Goal: Task Accomplishment & Management: Manage account settings

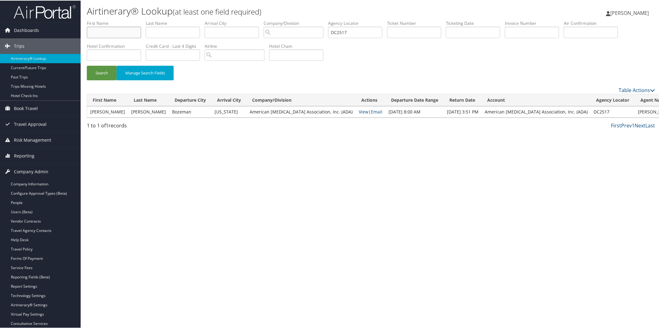
click at [113, 35] on input "text" at bounding box center [114, 31] width 54 height 11
click at [17, 47] on span "Trips" at bounding box center [19, 46] width 11 height 16
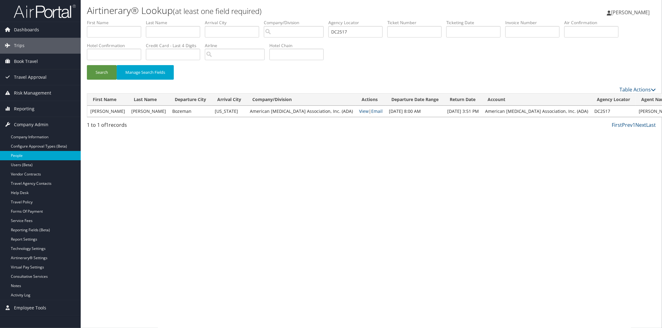
click at [27, 155] on link "People" at bounding box center [40, 155] width 81 height 9
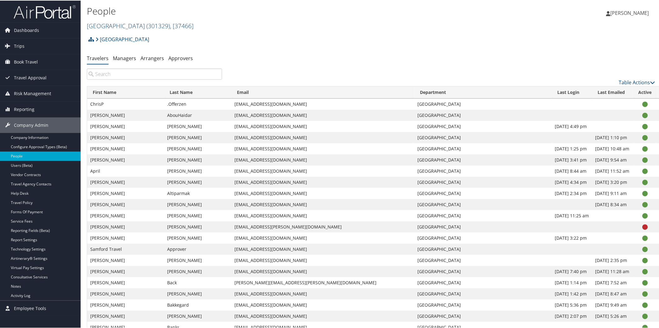
click at [129, 26] on link "Samford University ( 301329 ) , [ 37466 ]" at bounding box center [140, 25] width 107 height 8
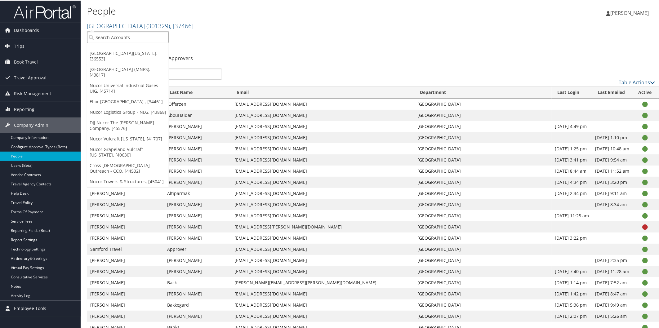
click at [136, 38] on input "search" at bounding box center [128, 36] width 82 height 11
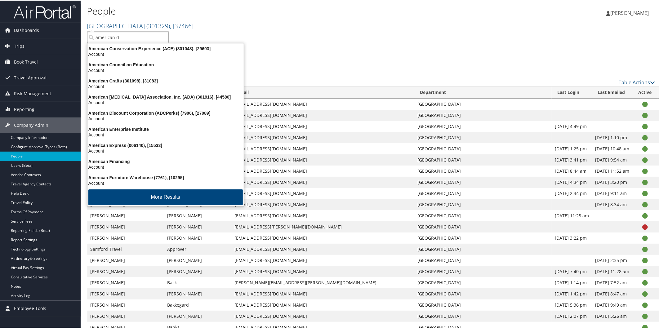
type input "american di"
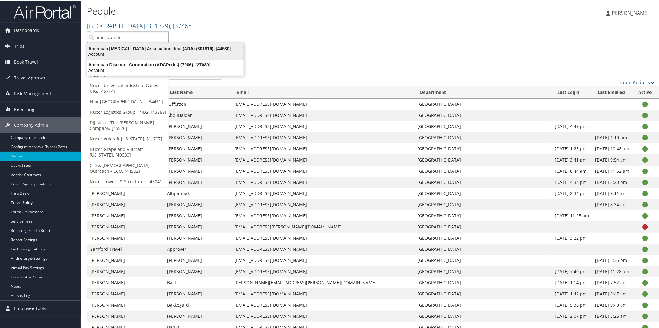
click at [143, 47] on div "American Diabetes Association, Inc. (ADA) (301916), [44580]" at bounding box center [166, 48] width 164 height 6
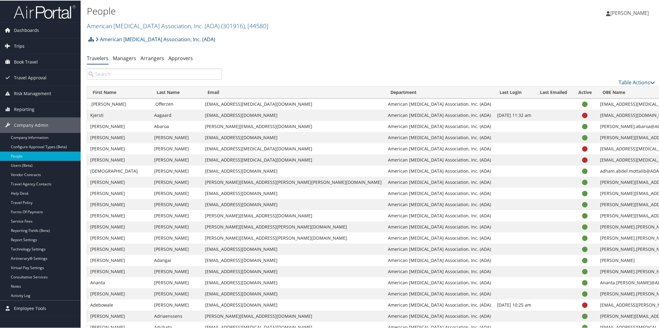
click at [27, 41] on link "Trips" at bounding box center [40, 46] width 81 height 16
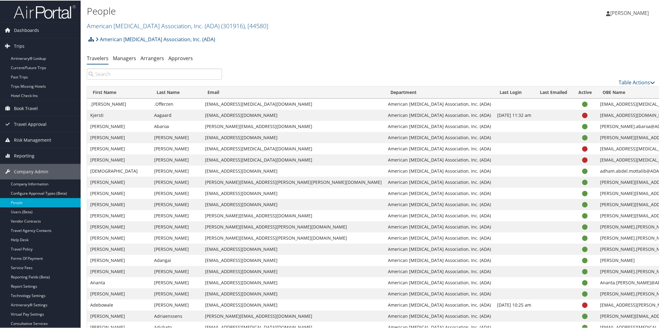
click at [44, 12] on img at bounding box center [45, 11] width 62 height 15
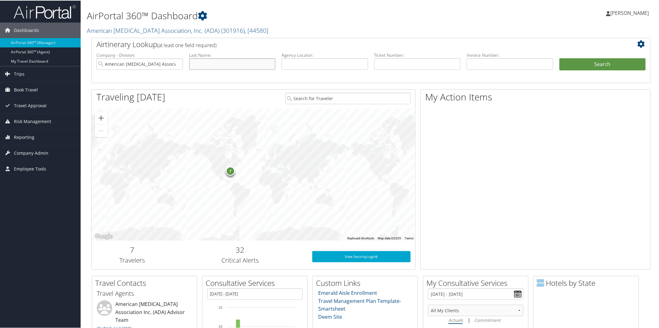
click at [247, 63] on input "text" at bounding box center [232, 63] width 87 height 11
type input "[PERSON_NAME]"
click at [580, 63] on button "Search" at bounding box center [602, 64] width 87 height 12
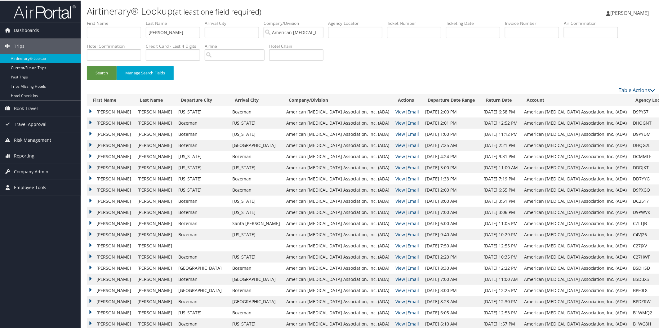
click at [395, 110] on link "View" at bounding box center [400, 111] width 10 height 6
click at [395, 132] on link "View" at bounding box center [400, 134] width 10 height 6
click at [395, 122] on link "View" at bounding box center [400, 122] width 10 height 6
drag, startPoint x: 575, startPoint y: 112, endPoint x: 598, endPoint y: 112, distance: 22.6
click at [630, 112] on td "D9PYS7" at bounding box center [652, 111] width 44 height 11
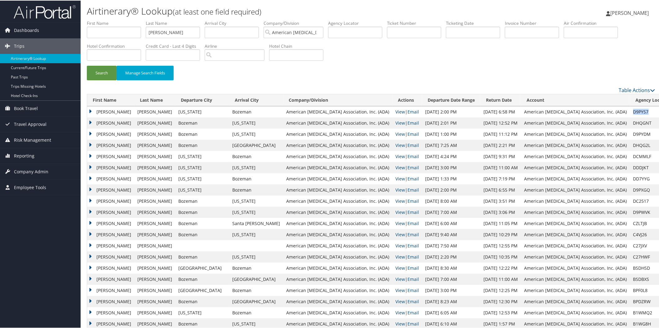
copy td "D9PYS7"
click at [514, 61] on div "Search Manage Search Fields" at bounding box center [371, 53] width 578 height 66
click at [408, 145] on link "Email" at bounding box center [413, 145] width 11 height 6
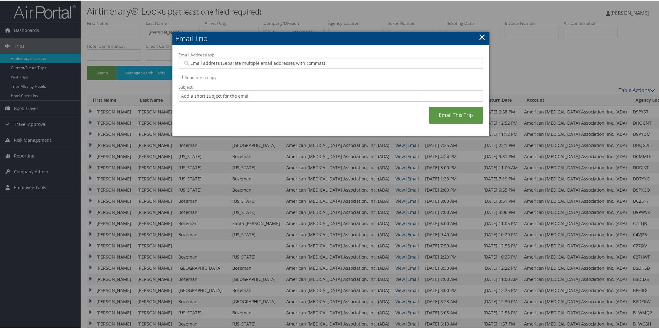
click at [481, 33] on link "×" at bounding box center [482, 36] width 7 height 12
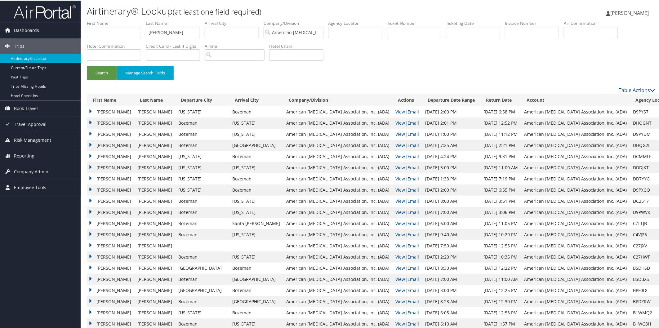
click at [630, 144] on td "DHQG2L" at bounding box center [652, 144] width 44 height 11
drag, startPoint x: 598, startPoint y: 144, endPoint x: 571, endPoint y: 146, distance: 27.1
click at [571, 146] on tr "CATHERINE DRATZ FERGUSON Bozeman Los Angeles American Diabetes Association, Inc…" at bounding box center [401, 144] width 628 height 11
copy tr "DHQG2L"
drag, startPoint x: 575, startPoint y: 122, endPoint x: 597, endPoint y: 121, distance: 21.4
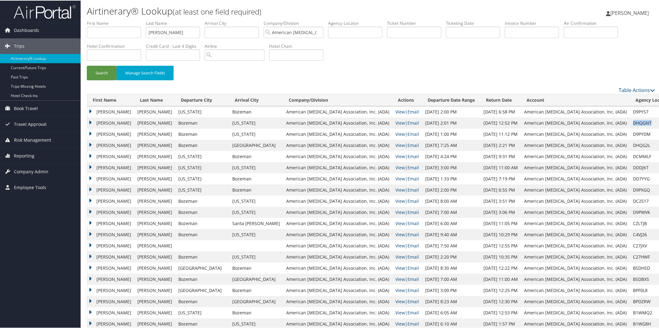
click at [630, 121] on td "DHQGNT" at bounding box center [652, 122] width 44 height 11
copy td "DHQGNT"
click at [375, 30] on input "text" at bounding box center [355, 31] width 54 height 11
paste input "DHQGNT"
click at [96, 70] on button "Search" at bounding box center [102, 72] width 30 height 15
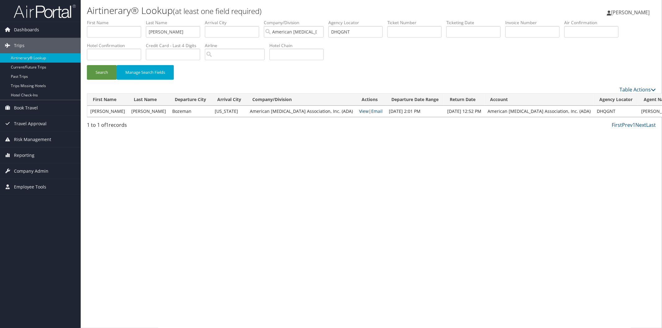
click at [359, 111] on link "View" at bounding box center [364, 111] width 10 height 6
click at [382, 29] on input "DHQGNT" at bounding box center [355, 31] width 54 height 11
type input "D"
click at [98, 69] on button "Search" at bounding box center [102, 72] width 30 height 15
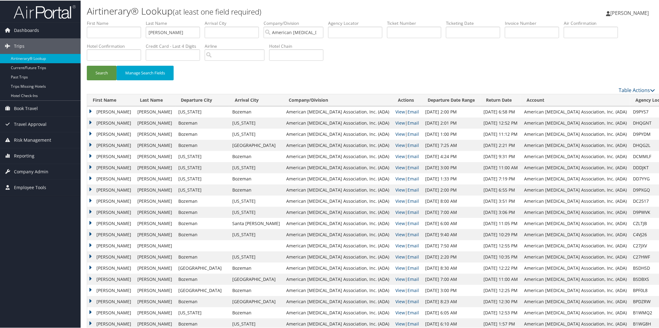
click at [89, 109] on td "CATHERINE DRATZ" at bounding box center [110, 111] width 47 height 11
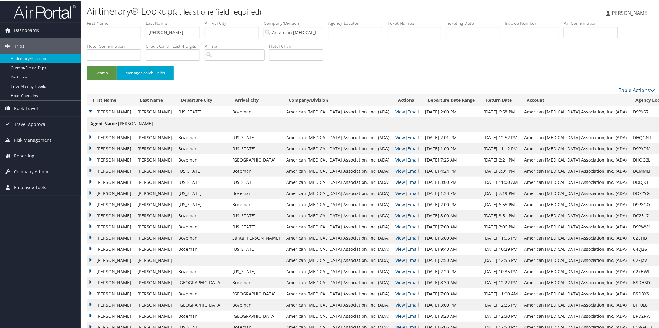
click at [89, 109] on td "CATHERINE DRATZ" at bounding box center [110, 111] width 47 height 11
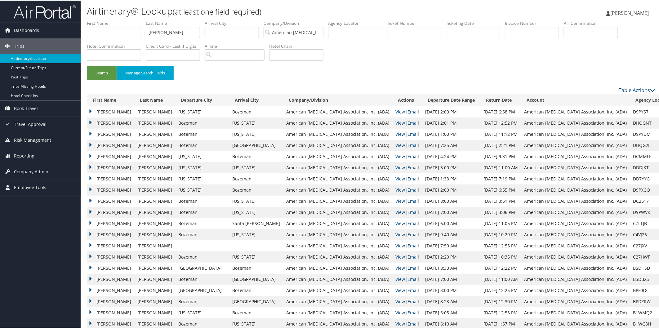
click at [653, 87] on div "Table Actions" at bounding box center [443, 89] width 433 height 7
click at [636, 88] on link "Table Actions" at bounding box center [637, 89] width 36 height 7
click at [576, 108] on icon at bounding box center [577, 109] width 6 height 4
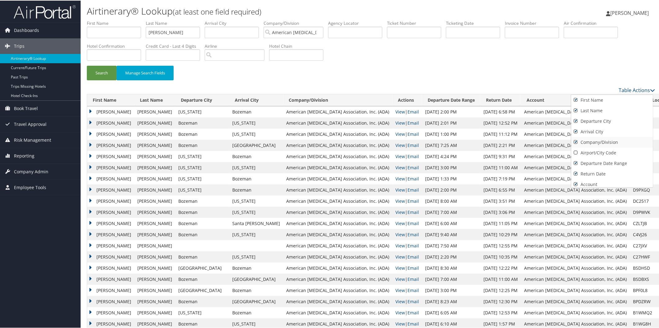
click at [577, 140] on link "Company/Division" at bounding box center [612, 141] width 82 height 11
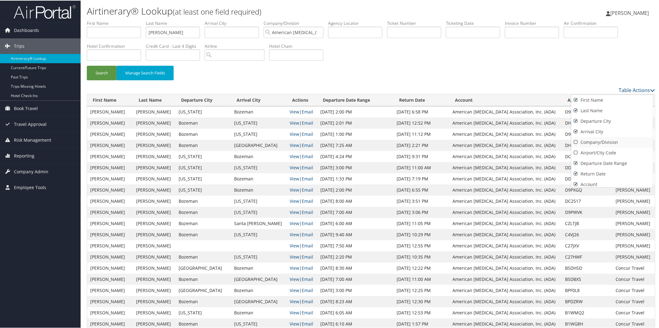
click at [577, 140] on link "Company/Division" at bounding box center [612, 141] width 82 height 11
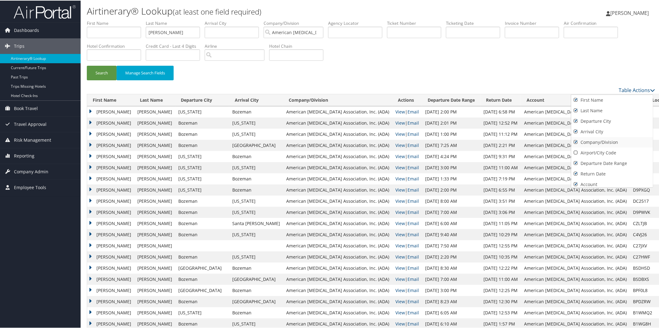
click at [576, 140] on link "Company/Division" at bounding box center [612, 141] width 82 height 11
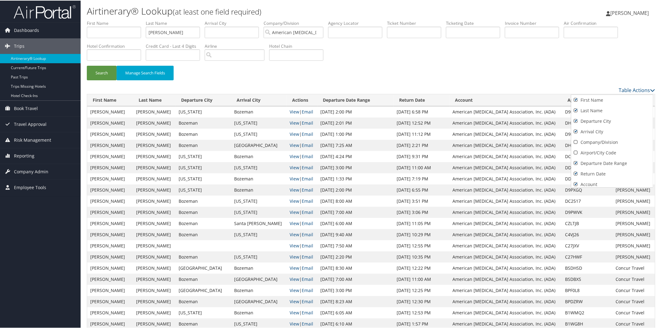
click at [560, 49] on div at bounding box center [331, 164] width 662 height 328
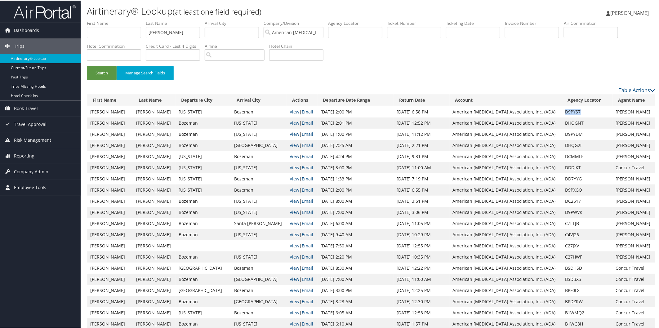
drag, startPoint x: 558, startPoint y: 112, endPoint x: 579, endPoint y: 110, distance: 21.2
click at [579, 110] on td "D9PYS7" at bounding box center [587, 111] width 51 height 11
copy td "D9PYS7"
drag, startPoint x: 559, startPoint y: 133, endPoint x: 576, endPoint y: 133, distance: 17.1
click at [576, 133] on td "D9PYDM" at bounding box center [587, 133] width 51 height 11
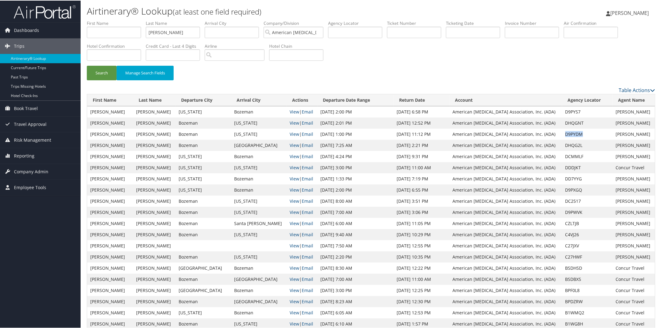
copy td "D9PYDM"
click at [30, 171] on span "Company Admin" at bounding box center [31, 171] width 34 height 16
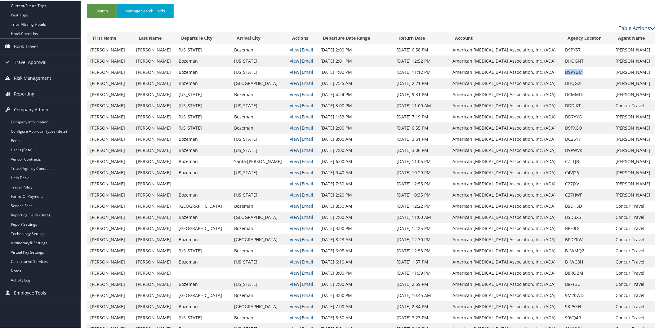
scroll to position [252, 0]
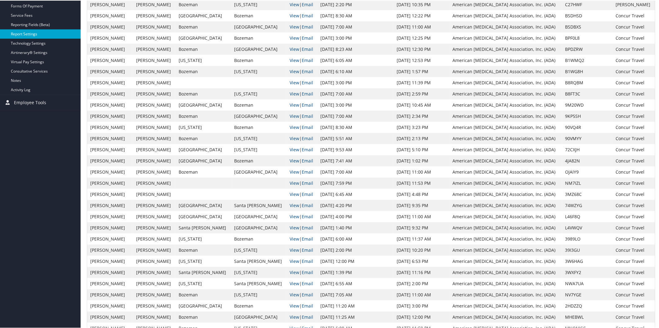
click at [23, 32] on link "Report Settings" at bounding box center [40, 33] width 81 height 9
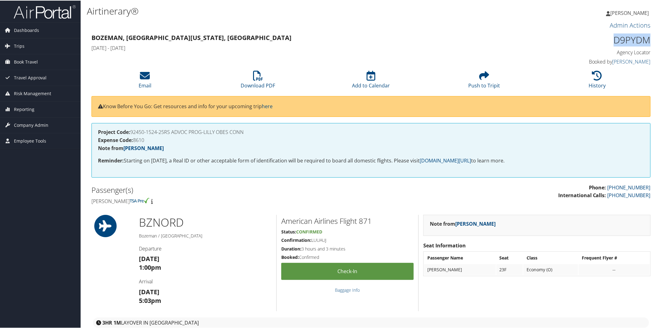
drag, startPoint x: 612, startPoint y: 41, endPoint x: 647, endPoint y: 38, distance: 35.2
click at [647, 38] on h1 "D9PYDM" at bounding box center [584, 39] width 133 height 13
copy h1 "D9PYDM"
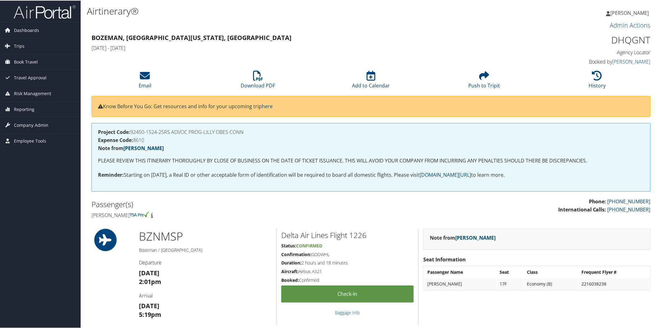
drag, startPoint x: 266, startPoint y: 225, endPoint x: 253, endPoint y: 249, distance: 27.2
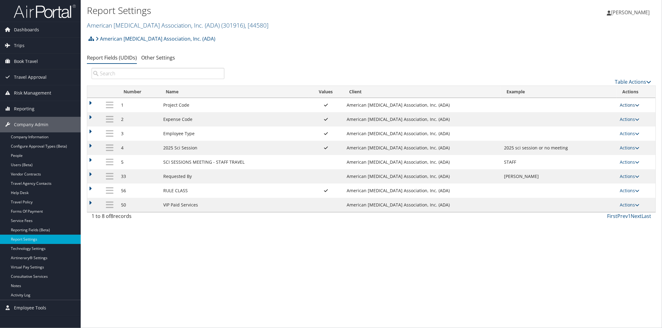
click at [637, 103] on icon at bounding box center [637, 105] width 4 height 4
click at [603, 112] on link "Update Report Field Values" at bounding box center [605, 114] width 67 height 11
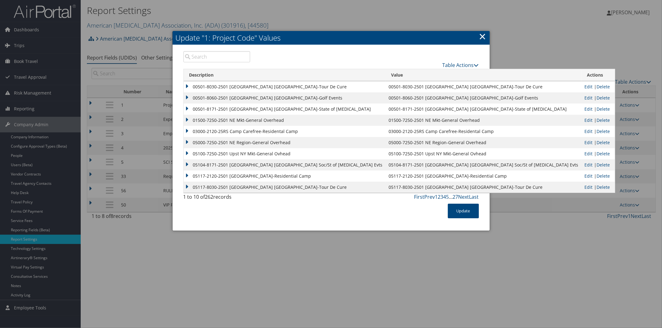
click at [201, 56] on input "search" at bounding box center [216, 56] width 67 height 11
paste input "90075-1634-25RS PMO Kidney Initiative"
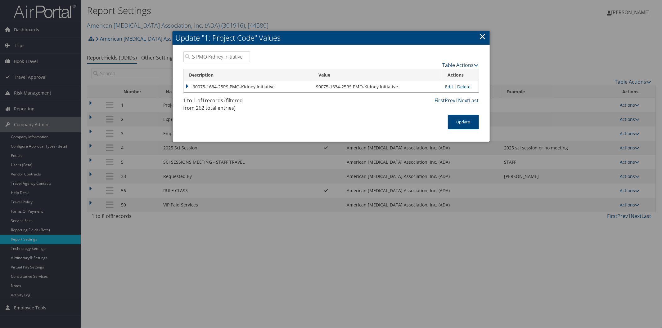
type input "90075-1634-25RS PMO Kidney Initiative"
click at [452, 86] on td "Edit | Delete" at bounding box center [460, 86] width 36 height 11
click at [449, 86] on link "Edit" at bounding box center [449, 87] width 8 height 6
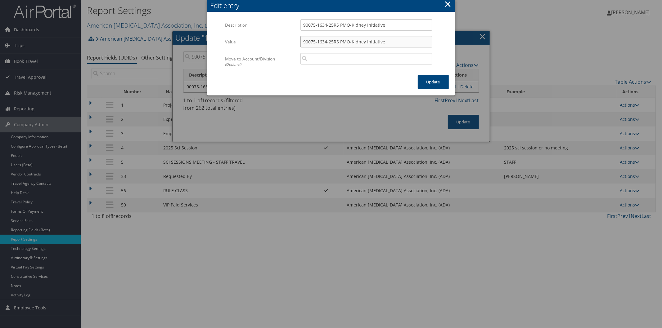
drag, startPoint x: 403, startPoint y: 44, endPoint x: 283, endPoint y: 37, distance: 119.9
click at [283, 37] on div "Value 90075-1634-25RS PMO-Kidney Initiative Multiple values The selected items …" at bounding box center [331, 44] width 212 height 17
paste input "90075-1634-25RS BI CKD Primary Care"
type input "90075-1634-25RS BI CKD Primary Care"
click at [427, 80] on button "Update" at bounding box center [432, 82] width 31 height 15
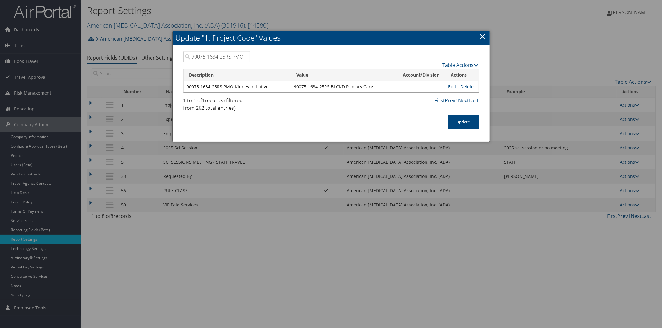
click at [244, 56] on input "90075-1634-25RS PMO Kidney Initiative" at bounding box center [216, 56] width 67 height 11
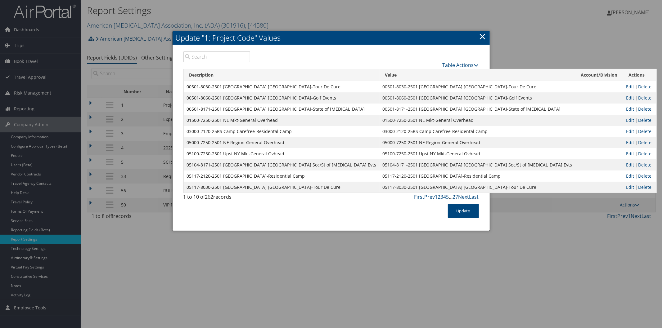
paste input "90075-2086-25RS Prog Mgmt Lvg w [MEDICAL_DATA] Jrny"
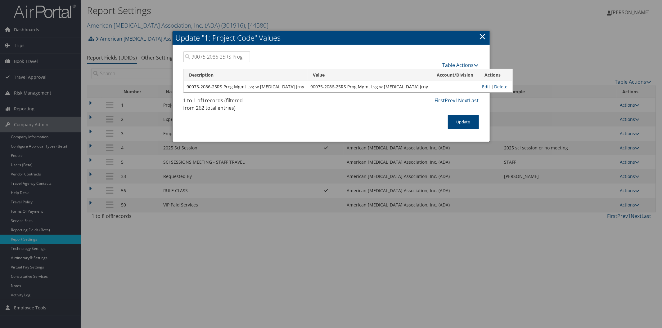
scroll to position [0, 59]
type input "90075-2086-25RS Prog Mgmt Lvg w [MEDICAL_DATA] Jrny"
click at [482, 86] on link "Edit" at bounding box center [486, 87] width 8 height 6
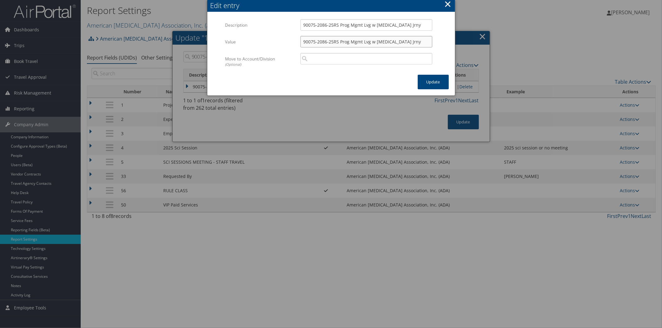
click at [416, 41] on input "90075-2086-25RS Prog Mgmt Lvg w [MEDICAL_DATA] Jrny" at bounding box center [366, 41] width 132 height 11
type input "9"
click at [318, 41] on input "Value" at bounding box center [366, 41] width 132 height 11
paste input "90075-2086-25RS DaVita Kidney Journey"
type input "90075-2086-25RS DaVita Kidney Journey"
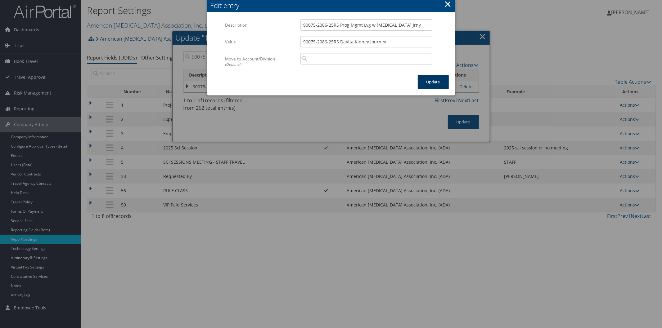
click at [430, 78] on button "Update" at bounding box center [432, 82] width 31 height 15
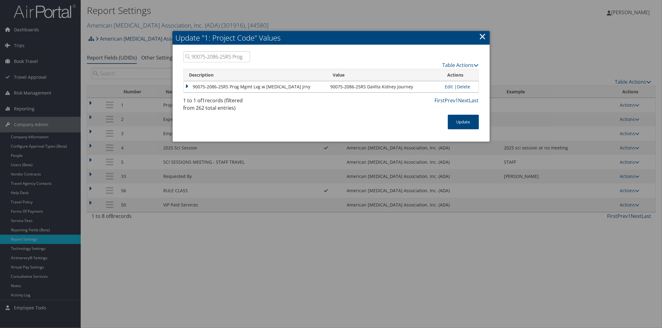
click at [245, 57] on input "90075-2086-25RS Prog Mgmt Lvg w [MEDICAL_DATA] Jrny" at bounding box center [216, 56] width 67 height 11
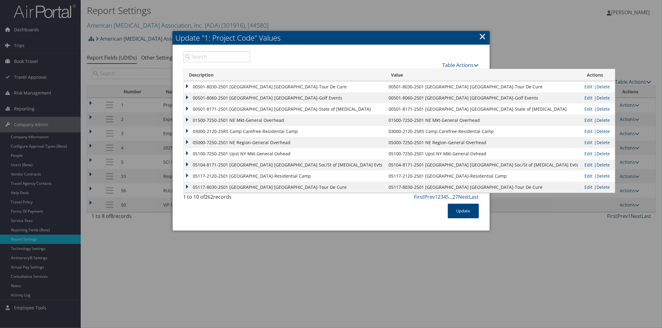
click at [203, 57] on input "search" at bounding box center [216, 56] width 67 height 11
paste input "90075-2099-25RS Boehringer Ingelheim Pharma"
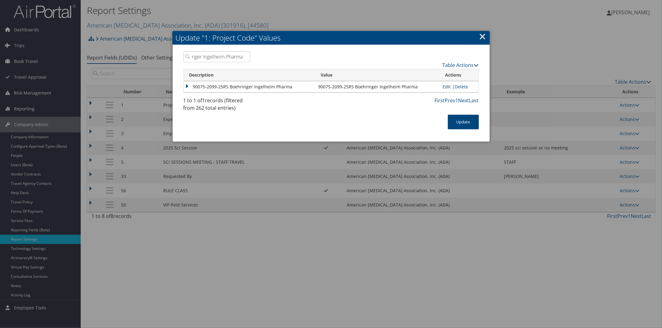
type input "90075-2099-25RS Boehringer Ingelheim Pharma"
click at [444, 84] on link "Edit" at bounding box center [446, 87] width 8 height 6
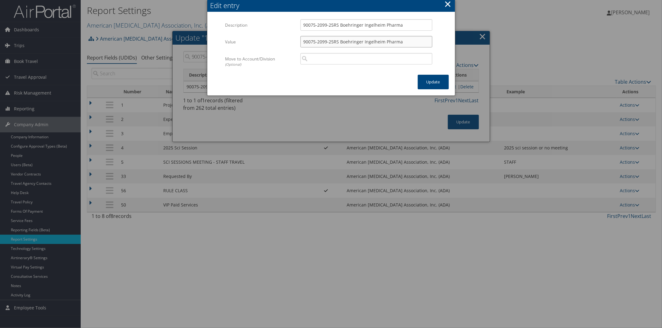
drag, startPoint x: 410, startPoint y: 44, endPoint x: 263, endPoint y: 44, distance: 147.6
click at [263, 44] on div "Value 90075-2099-25RS Boehringer Ingelheim Pharma Multiple values The selected …" at bounding box center [331, 44] width 212 height 17
click at [320, 40] on input "Value" at bounding box center [366, 41] width 132 height 11
paste input "90075-2099-25RS BI CKD Health Access"
type input "90075-2099-25RS BI CKD Health Access"
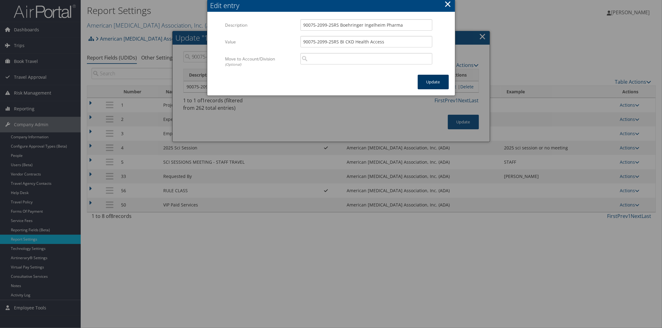
click at [429, 78] on button "Update" at bounding box center [432, 82] width 31 height 15
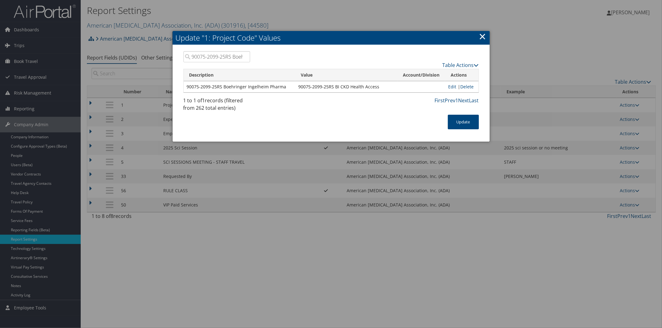
click at [245, 56] on input "90075-2099-25RS Boehringer Ingelheim Pharma" at bounding box center [216, 56] width 67 height 11
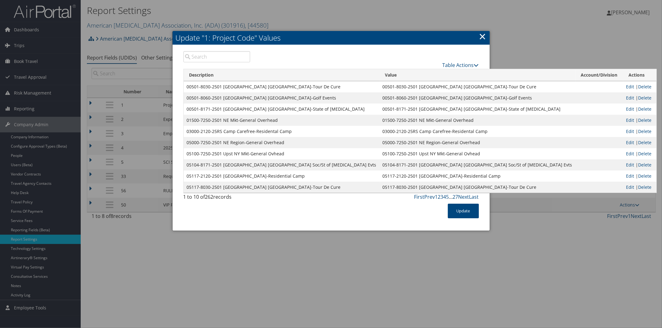
click at [221, 57] on input "search" at bounding box center [216, 56] width 67 height 11
paste input "90075-2099-2501 Boehringer Ingelheim Pharma"
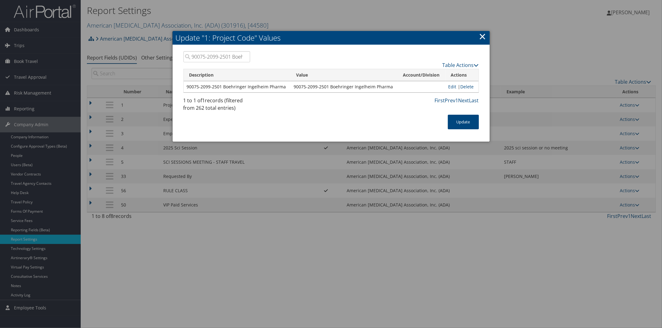
scroll to position [0, 57]
type input "90075-2099-2501 Boehringer Ingelheim Pharma"
click at [451, 84] on link "Edit" at bounding box center [452, 87] width 8 height 6
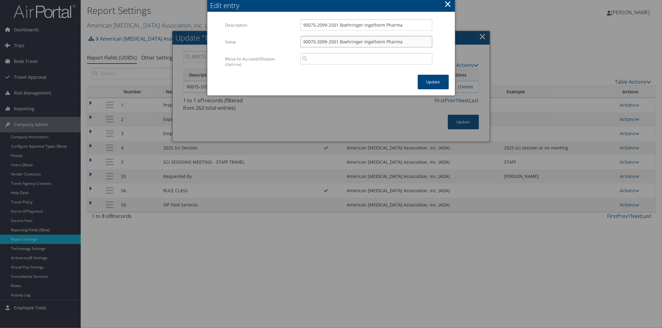
drag, startPoint x: 400, startPoint y: 41, endPoint x: 272, endPoint y: 43, distance: 128.7
click at [272, 43] on div "Value 90075-2099-2501 Boehringer Ingelheim Pharma Multiple values The selected …" at bounding box center [331, 44] width 212 height 17
click at [310, 42] on input "Value" at bounding box center [366, 41] width 132 height 11
paste input "90075-2099-2501 BI CKD Health Access"
type input "90075-2099-2501 BI CKD Health Access"
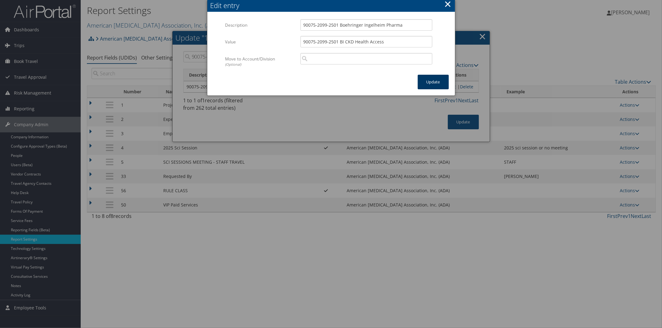
click at [434, 81] on button "Update" at bounding box center [432, 82] width 31 height 15
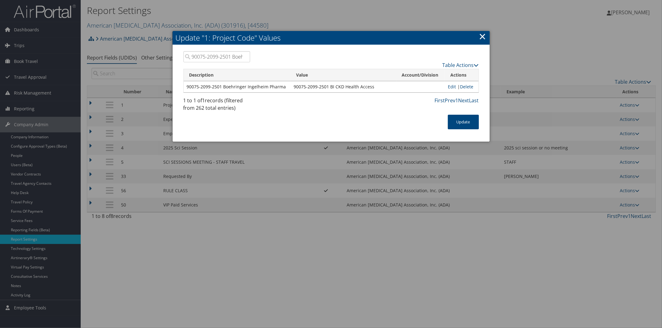
click at [246, 57] on input "90075-2099-2501 Boehringer Ingelheim Pharma" at bounding box center [216, 56] width 67 height 11
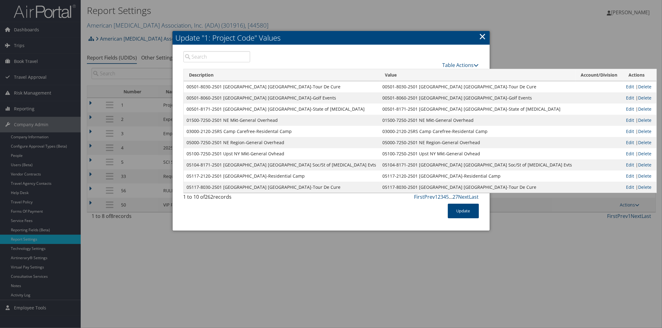
click at [216, 55] on input "search" at bounding box center [216, 56] width 67 height 11
paste input "90075-1634-25RS BI CKD Primary Care"
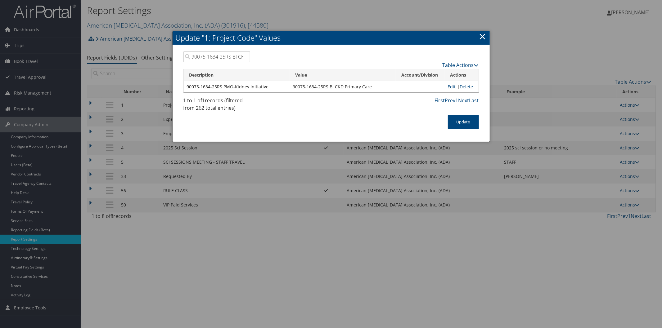
scroll to position [0, 35]
type input "90075-1634-25RS BI CKD Primary Care"
click at [471, 123] on button "Update" at bounding box center [463, 122] width 31 height 15
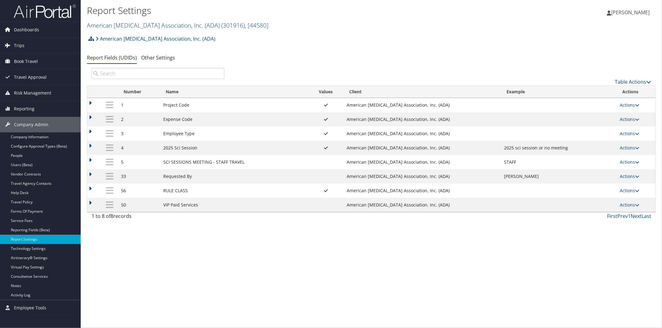
click at [110, 21] on link "American [MEDICAL_DATA] Association, Inc. (ADA) ( 301916 ) , [ 44580 ]" at bounding box center [177, 25] width 181 height 8
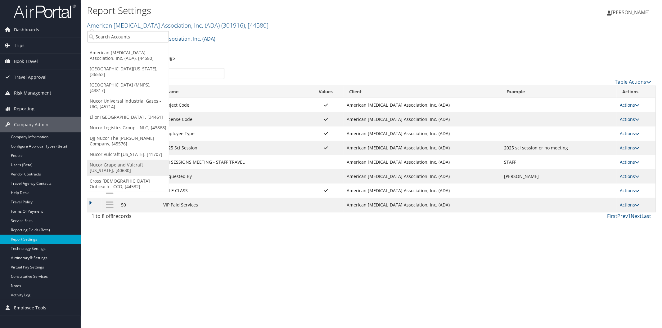
click at [115, 160] on link "Nucor Grapeland Vulcraft [US_STATE], [40630]" at bounding box center [128, 168] width 82 height 16
